Goal: Navigation & Orientation: Find specific page/section

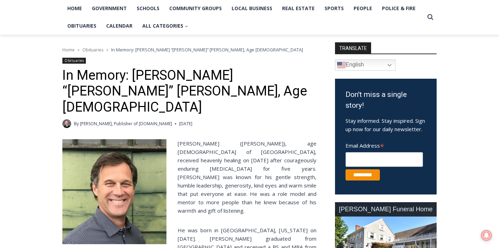
scroll to position [171, 0]
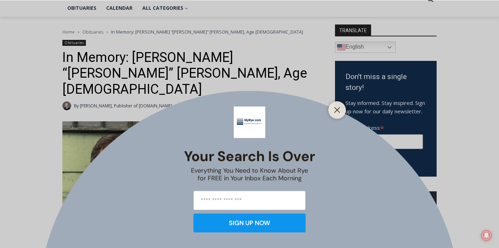
click at [333, 105] on div at bounding box center [337, 110] width 18 height 18
click at [337, 108] on icon "Close" at bounding box center [337, 110] width 6 height 6
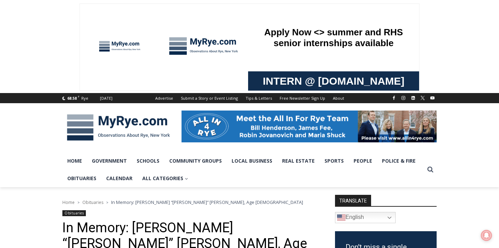
scroll to position [0, 0]
click at [156, 123] on img at bounding box center [118, 128] width 112 height 36
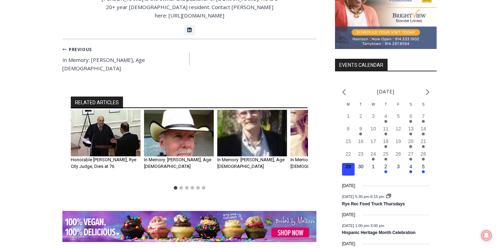
scroll to position [916, 0]
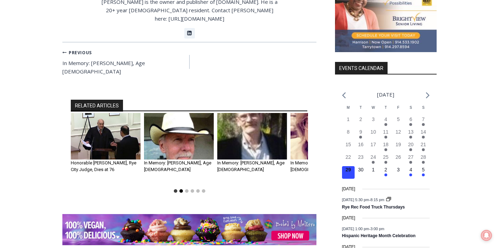
click at [180, 189] on button "Go to slide 2" at bounding box center [181, 191] width 4 height 4
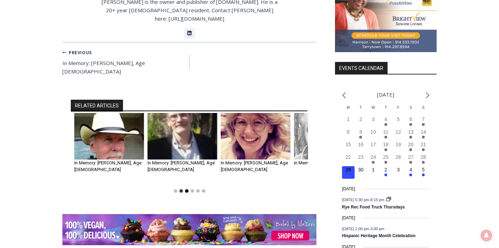
click at [186, 189] on button "Go to slide 3" at bounding box center [187, 191] width 4 height 4
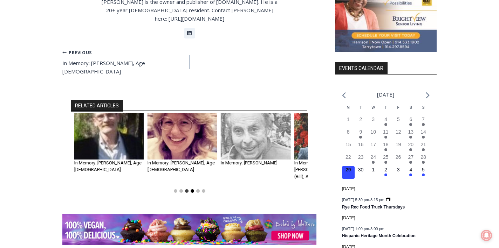
click at [192, 189] on button "Go to slide 4" at bounding box center [193, 191] width 4 height 4
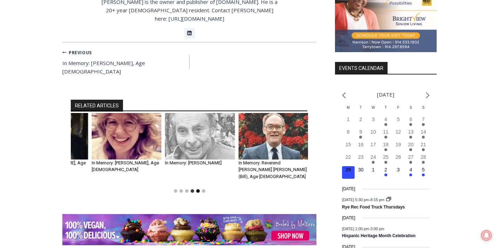
click at [196, 189] on button "Go to slide 5" at bounding box center [198, 191] width 4 height 4
click at [198, 189] on button "Go to slide 5" at bounding box center [198, 191] width 4 height 4
click at [203, 189] on button "Go to slide 6" at bounding box center [204, 191] width 4 height 4
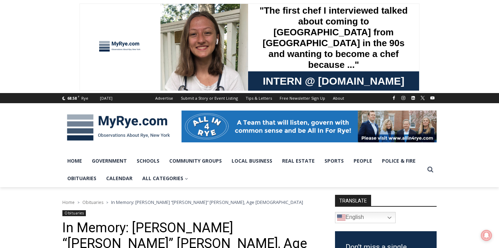
scroll to position [0, 0]
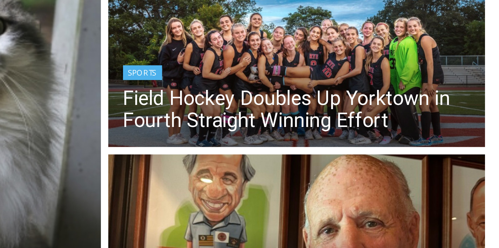
click at [256, 160] on div "Sports" at bounding box center [338, 164] width 165 height 8
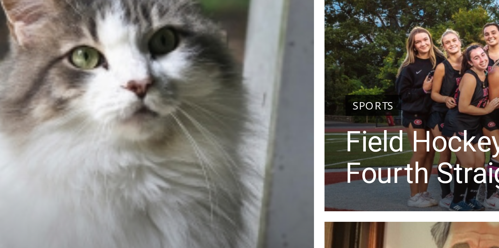
scroll to position [48, 0]
